Goal: Communication & Community: Answer question/provide support

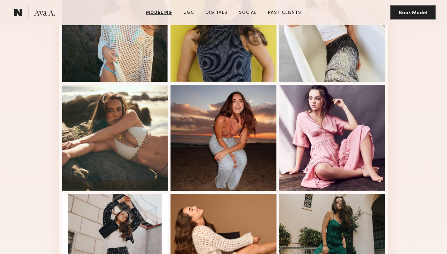
scroll to position [330, 0]
click at [24, 16] on link at bounding box center [18, 12] width 14 height 14
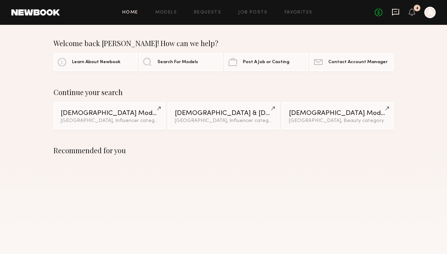
click at [397, 11] on icon at bounding box center [396, 12] width 8 height 8
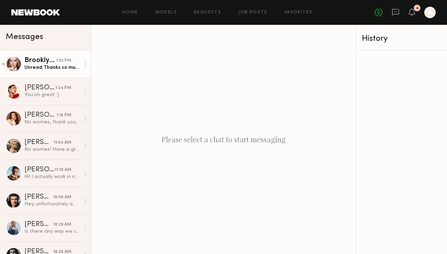
click at [53, 65] on div "Unread: Thanks so much for updating that! Since the shoot location changed to O…" at bounding box center [52, 67] width 56 height 7
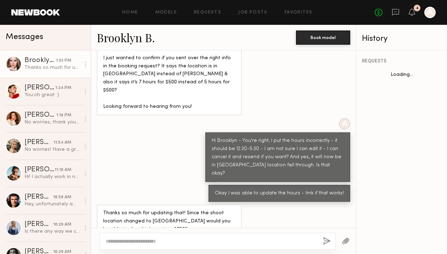
scroll to position [340, 0]
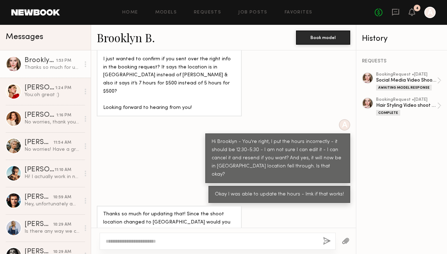
click at [139, 35] on link "Brooklyn B." at bounding box center [126, 37] width 58 height 15
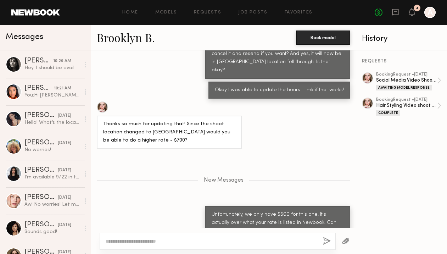
scroll to position [191, 0]
click at [42, 42] on div "Messages" at bounding box center [45, 38] width 91 height 26
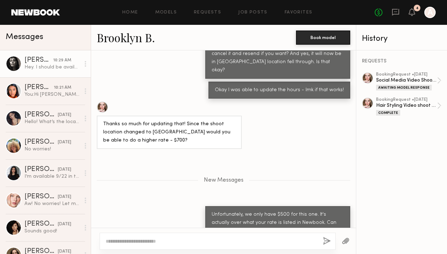
click at [42, 75] on link "Nikola S. 10:29 AM Hey. I should be available, please send the details. Thank y…" at bounding box center [45, 63] width 91 height 27
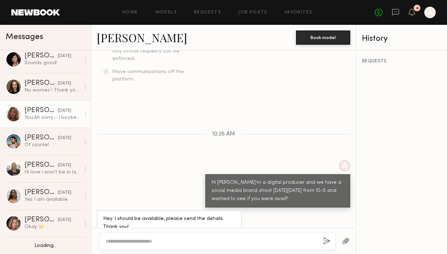
scroll to position [360, 0]
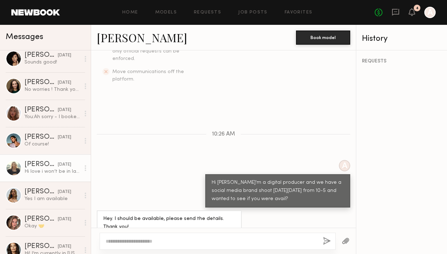
click at [57, 172] on div "Hi love i won’t be in la until the 13 of October since im doing Paris fashionwe…" at bounding box center [52, 171] width 56 height 7
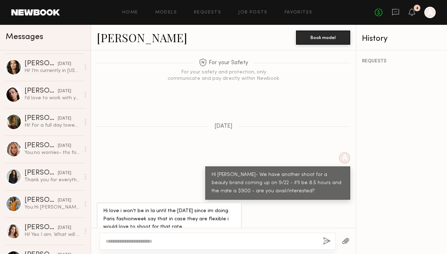
scroll to position [542, 0]
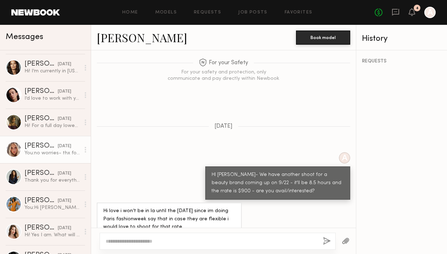
click at [49, 147] on div "Allea S." at bounding box center [40, 145] width 33 height 7
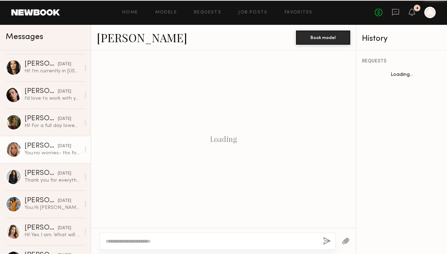
scroll to position [485, 0]
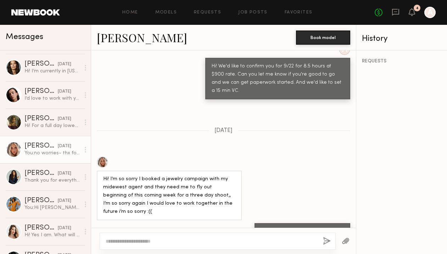
click at [123, 37] on link "Allea S." at bounding box center [142, 37] width 90 height 15
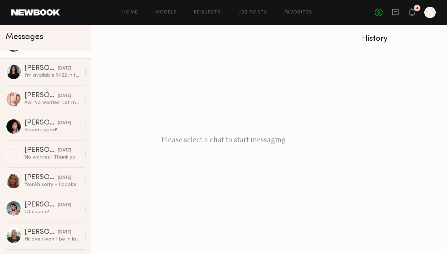
scroll to position [302, 0]
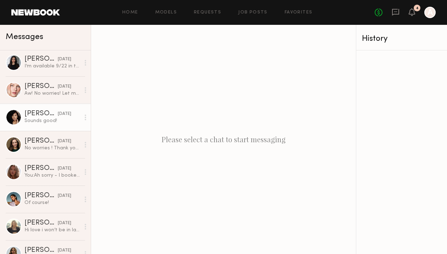
click at [51, 118] on div "Sounds good!" at bounding box center [52, 120] width 56 height 7
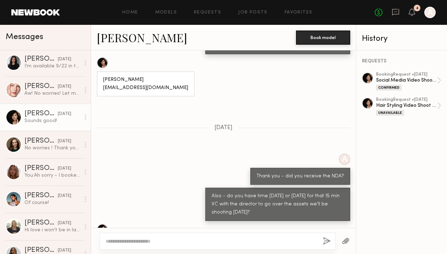
scroll to position [150, 0]
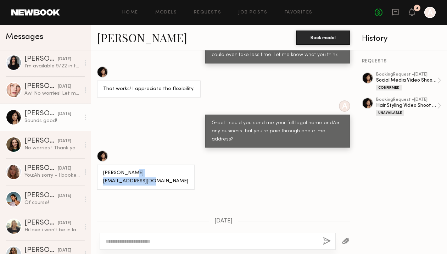
drag, startPoint x: 159, startPoint y: 173, endPoint x: 99, endPoint y: 170, distance: 60.0
click at [100, 170] on div "Tracy Dias tracydias07@gmail.com" at bounding box center [146, 176] width 98 height 25
copy div "tracydias07@gmail.com"
click at [112, 37] on link "Tracy D." at bounding box center [142, 37] width 90 height 15
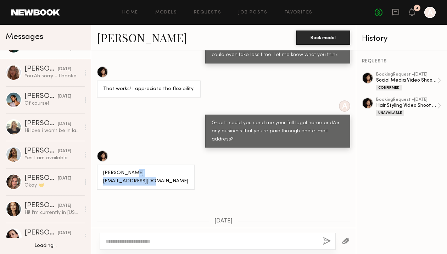
scroll to position [403, 0]
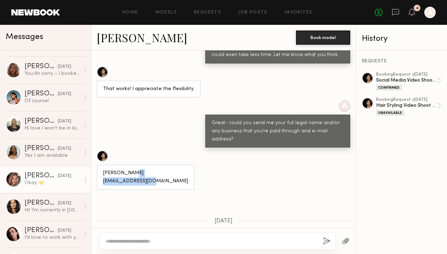
click at [28, 183] on div "Okay 🤝" at bounding box center [52, 182] width 56 height 7
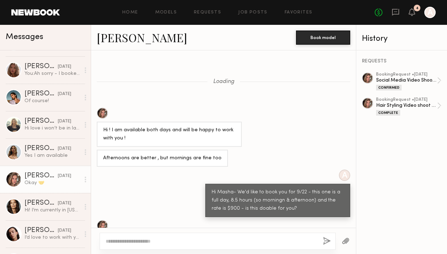
scroll to position [198, 0]
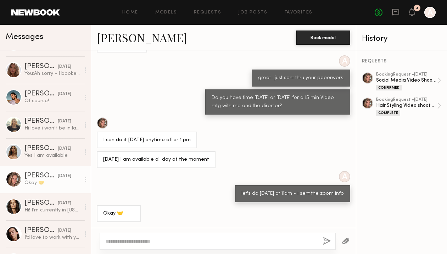
click at [124, 39] on link "Masha B." at bounding box center [142, 37] width 90 height 15
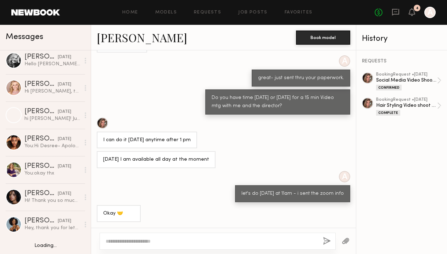
scroll to position [1450, 0]
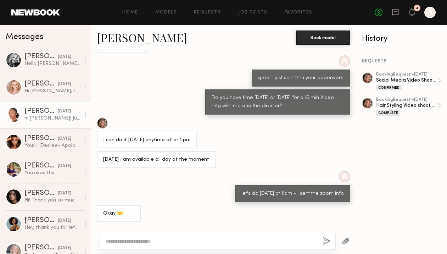
click at [35, 112] on div "Ericka T." at bounding box center [40, 111] width 33 height 7
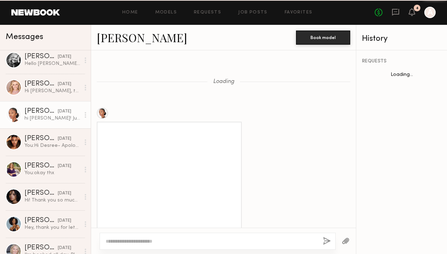
scroll to position [744, 0]
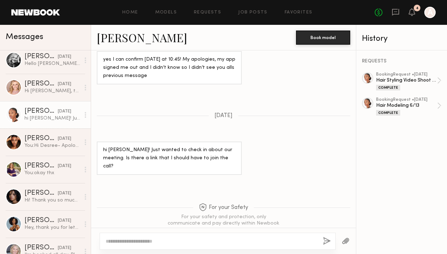
click at [120, 35] on link "Ericka T." at bounding box center [142, 37] width 90 height 15
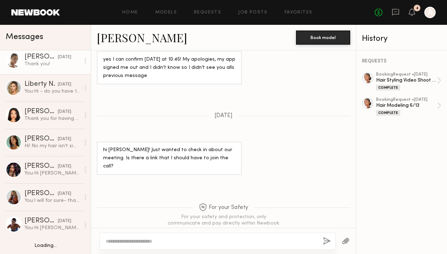
scroll to position [1997, 0]
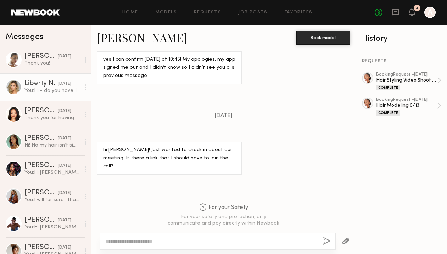
click at [32, 79] on link "Liberty N. 08/06/2025 You: Hi - do you have 15 mins to hop on a zoom w our dire…" at bounding box center [45, 86] width 91 height 27
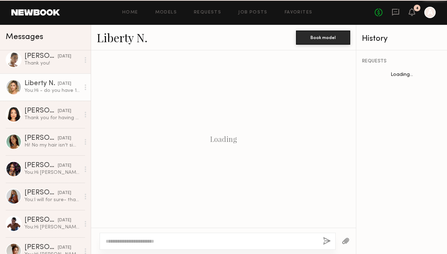
scroll to position [400, 0]
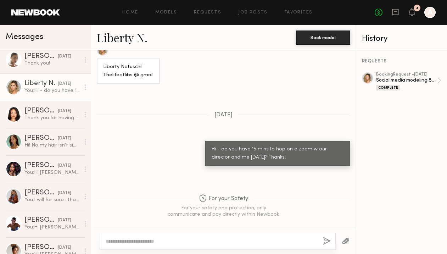
click at [120, 39] on link "Liberty N." at bounding box center [122, 37] width 51 height 15
click at [138, 35] on link "Liberty N." at bounding box center [122, 37] width 51 height 15
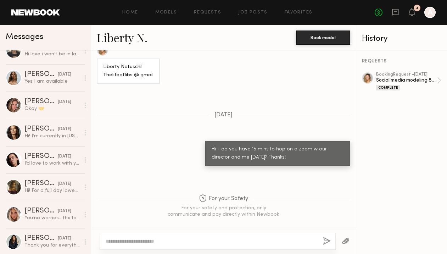
scroll to position [541, 0]
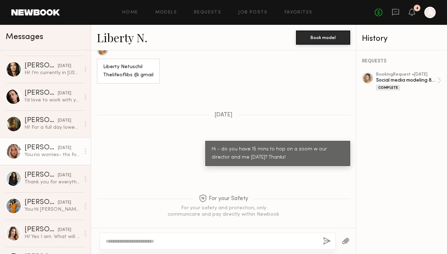
click at [40, 155] on div "You: no worries- thx for letting me know!" at bounding box center [52, 154] width 56 height 7
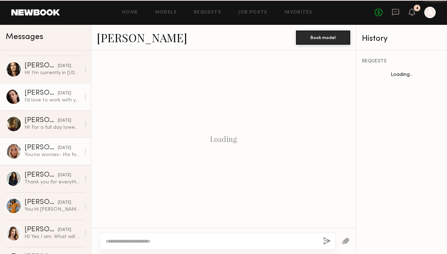
scroll to position [485, 0]
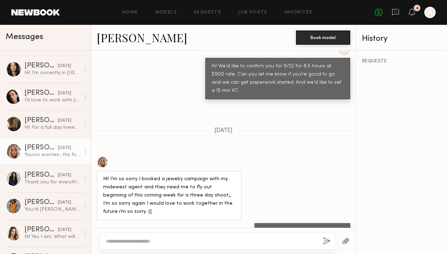
click at [119, 38] on link "Allea S." at bounding box center [142, 37] width 90 height 15
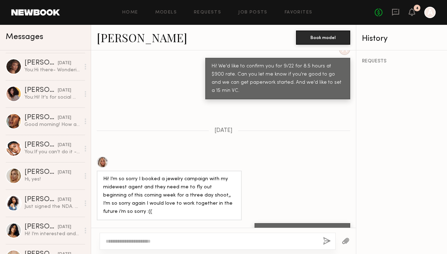
scroll to position [2209, 0]
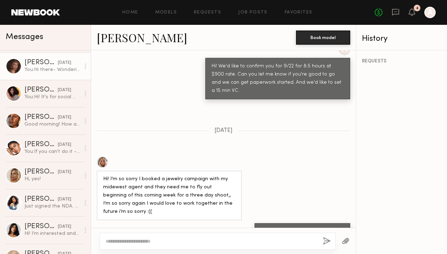
click at [42, 68] on div "You: Hi there- Wondering if you'd be interested in the 4 hr model for this 8/12…" at bounding box center [52, 69] width 56 height 7
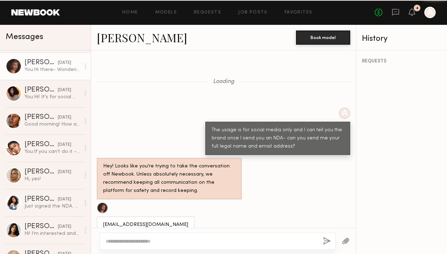
scroll to position [647, 0]
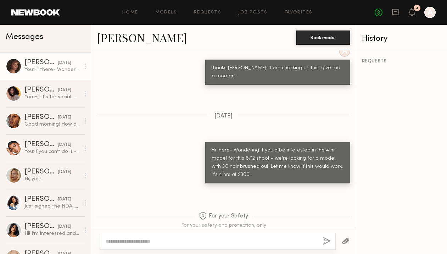
click at [118, 38] on link "Chloe B." at bounding box center [142, 37] width 90 height 15
click at [122, 36] on link "Chloe B." at bounding box center [142, 37] width 90 height 15
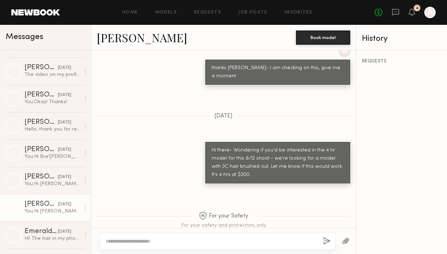
scroll to position [4382, 0]
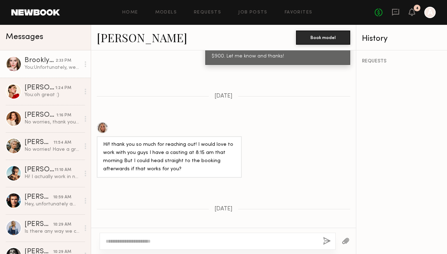
click at [46, 71] on link "Brooklyn B. 2:33 PM You: Unfortunately, we only have $500 for this one. It's ac…" at bounding box center [45, 63] width 91 height 27
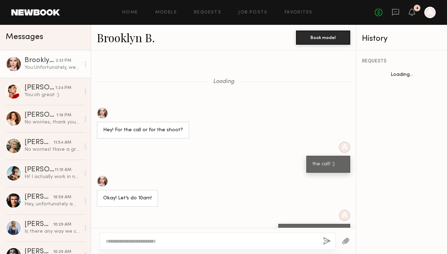
scroll to position [348, 0]
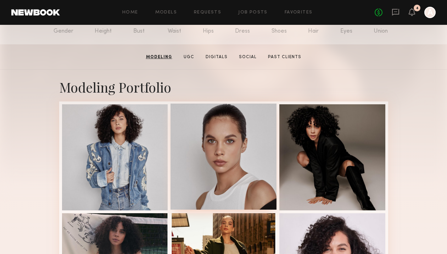
scroll to position [105, 0]
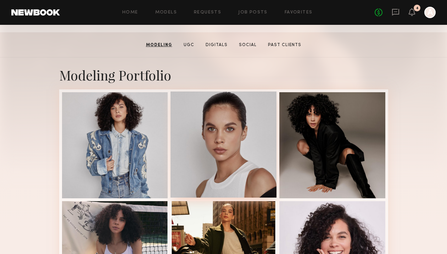
click at [233, 157] on div at bounding box center [223, 144] width 106 height 106
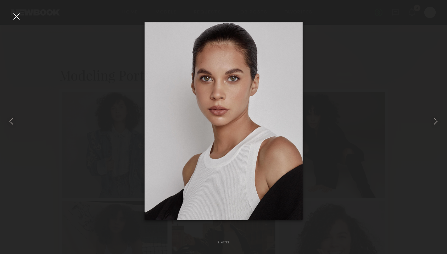
click at [297, 191] on img at bounding box center [223, 121] width 158 height 198
click at [16, 13] on div at bounding box center [16, 16] width 11 height 11
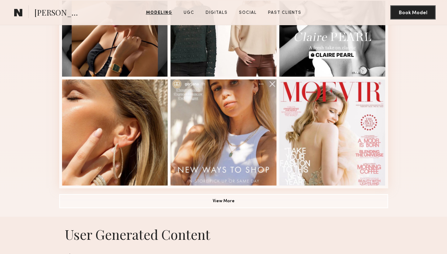
scroll to position [447, 0]
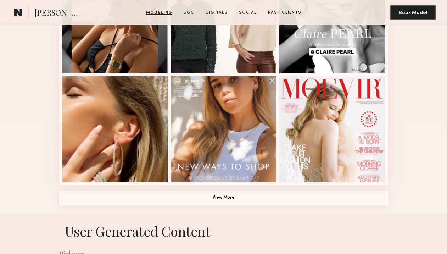
click at [226, 199] on button "View More" at bounding box center [223, 197] width 329 height 14
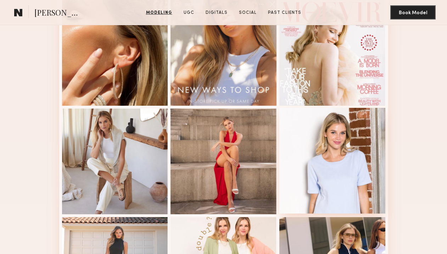
click at [344, 159] on div at bounding box center [332, 161] width 106 height 106
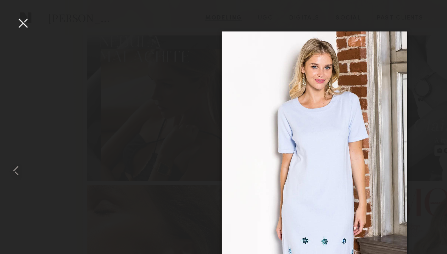
scroll to position [362, 0]
click at [15, 19] on div at bounding box center [16, 16] width 11 height 11
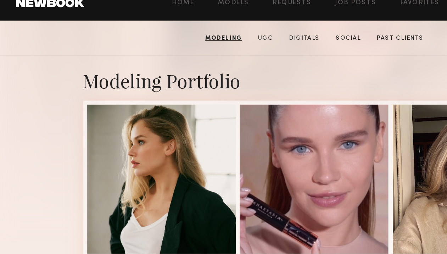
scroll to position [0, 0]
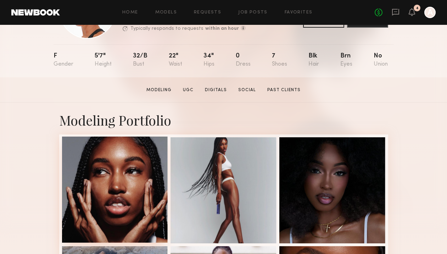
scroll to position [67, 0]
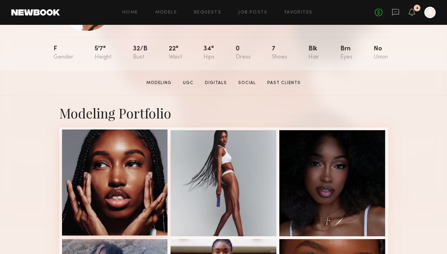
click at [119, 170] on div at bounding box center [115, 182] width 106 height 106
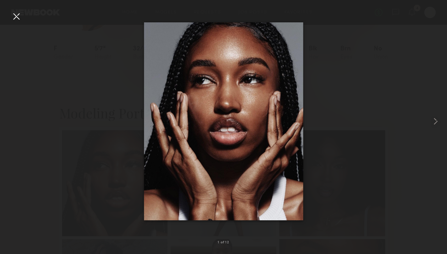
click at [15, 15] on div at bounding box center [16, 16] width 11 height 11
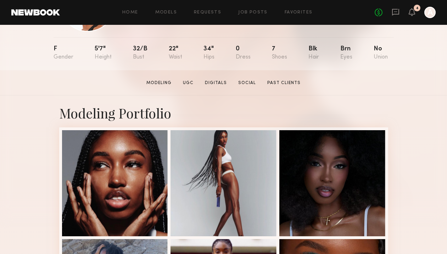
scroll to position [0, 0]
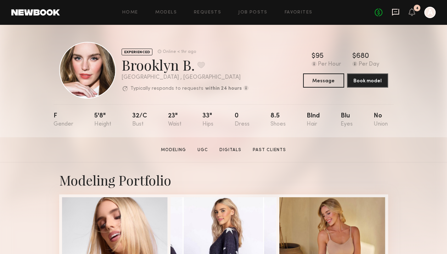
click at [395, 12] on icon at bounding box center [396, 12] width 8 height 8
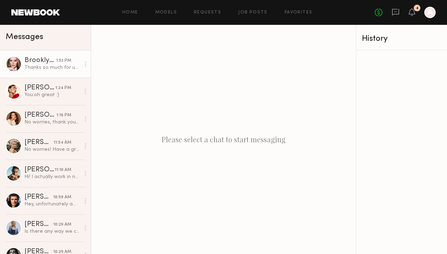
click at [52, 68] on div "Thanks so much for updating that! Since the shoot location changed to Orange Co…" at bounding box center [52, 67] width 56 height 7
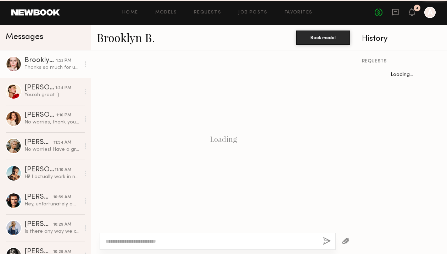
scroll to position [340, 0]
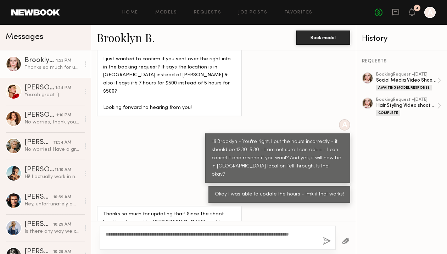
click at [135, 244] on textarea "**********" at bounding box center [212, 237] width 212 height 14
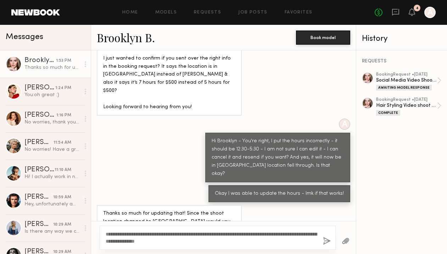
scroll to position [341, 0]
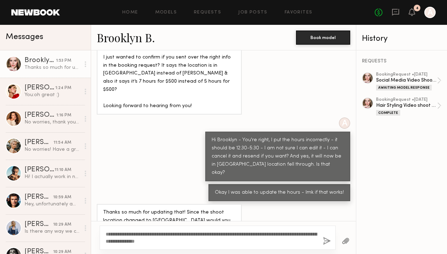
type textarea "**********"
click at [322, 244] on div "**********" at bounding box center [218, 237] width 236 height 24
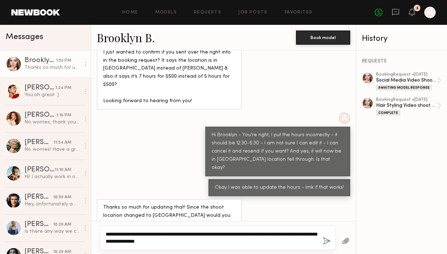
click at [291, 236] on textarea "**********" at bounding box center [212, 237] width 212 height 14
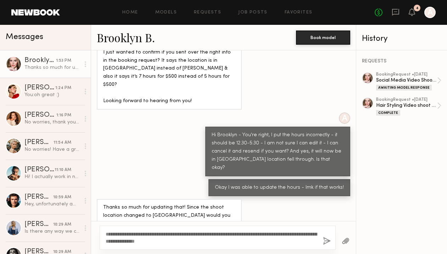
click at [325, 240] on button "button" at bounding box center [327, 241] width 8 height 9
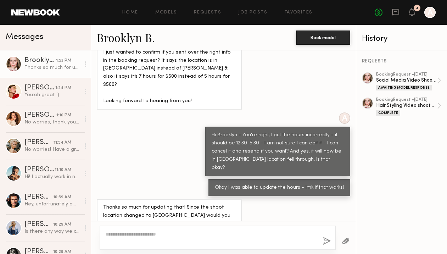
scroll to position [444, 0]
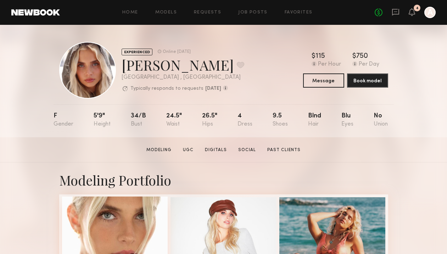
click at [120, 211] on div at bounding box center [115, 249] width 106 height 106
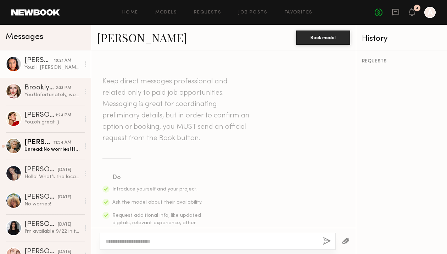
scroll to position [211, 0]
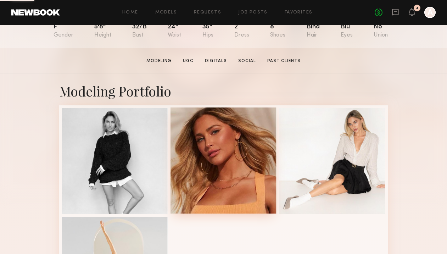
scroll to position [122, 0]
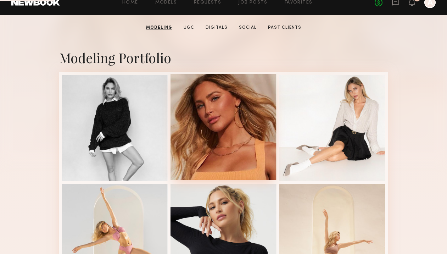
click at [221, 107] on div at bounding box center [223, 127] width 106 height 106
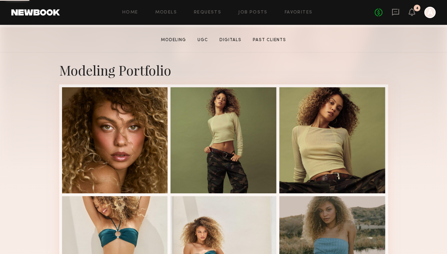
scroll to position [115, 0]
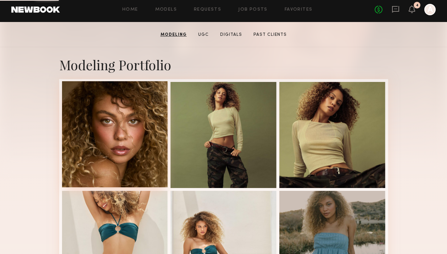
click at [124, 117] on div at bounding box center [115, 134] width 106 height 106
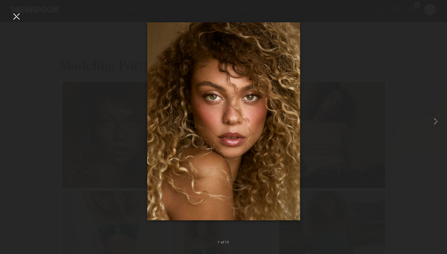
click at [19, 16] on div at bounding box center [16, 16] width 11 height 11
